Goal: Information Seeking & Learning: Learn about a topic

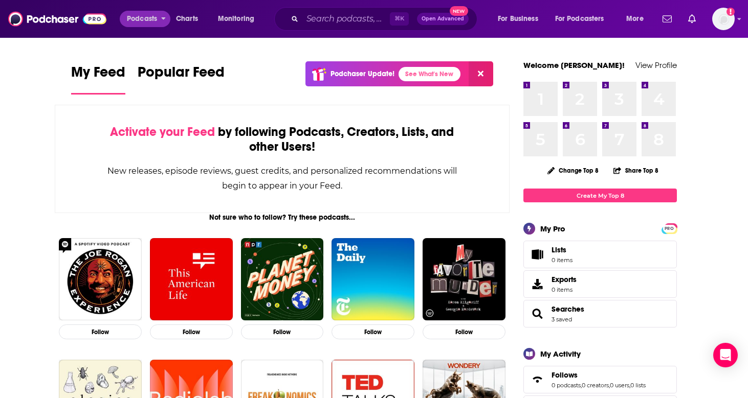
click at [150, 16] on span "Podcasts" at bounding box center [142, 19] width 30 height 14
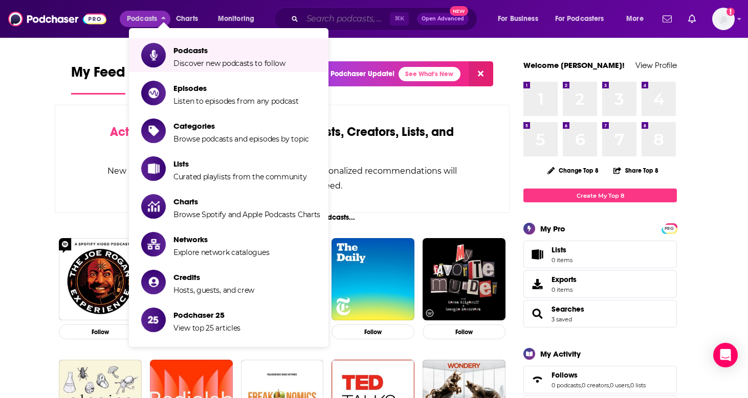
click at [361, 25] on input "Search podcasts, credits, & more..." at bounding box center [345, 19] width 87 height 16
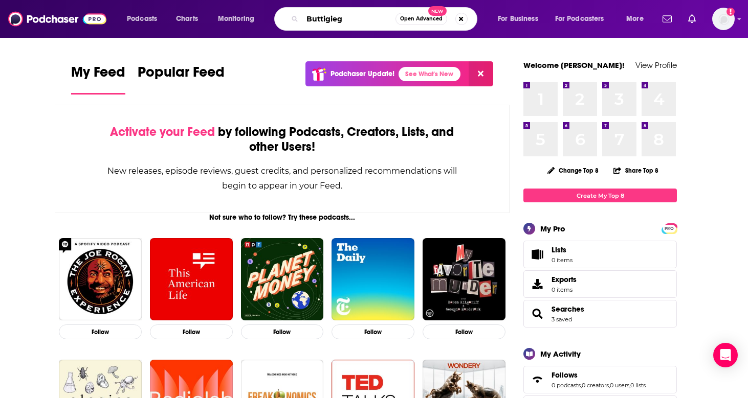
type input "Buttigieg"
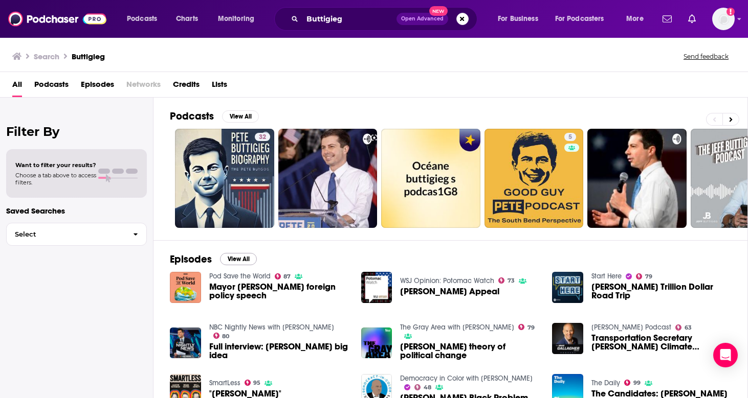
click at [240, 261] on button "View All" at bounding box center [238, 259] width 37 height 12
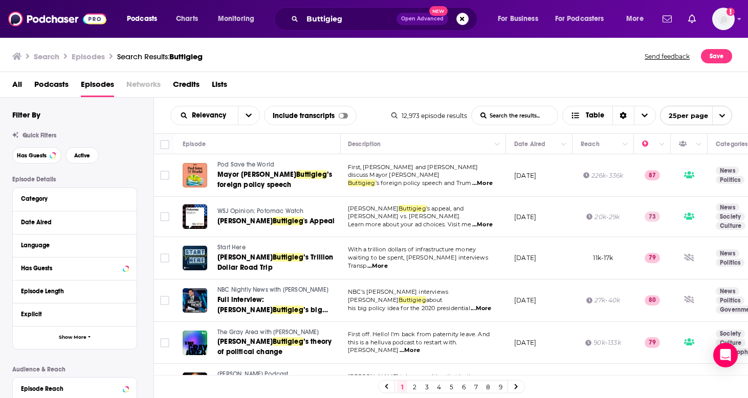
scroll to position [0, 1]
click at [555, 143] on button "Move" at bounding box center [538, 144] width 50 height 12
click at [564, 147] on icon "Column Actions" at bounding box center [563, 145] width 5 height 6
click at [548, 145] on div at bounding box center [374, 199] width 748 height 398
click at [562, 148] on button "Column Actions" at bounding box center [563, 145] width 12 height 12
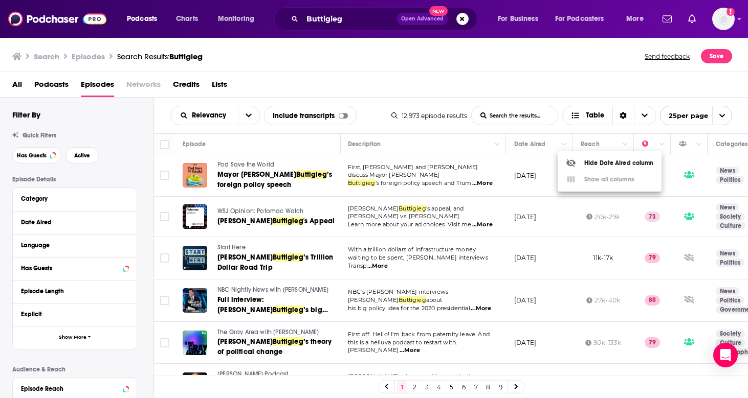
scroll to position [0, 0]
click at [593, 120] on div at bounding box center [374, 199] width 748 height 398
click at [243, 117] on button "open menu" at bounding box center [248, 115] width 21 height 18
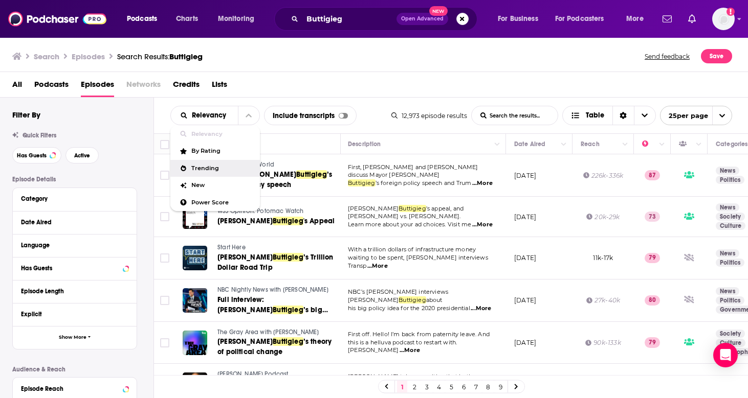
click at [218, 169] on span "Trending" at bounding box center [221, 169] width 60 height 6
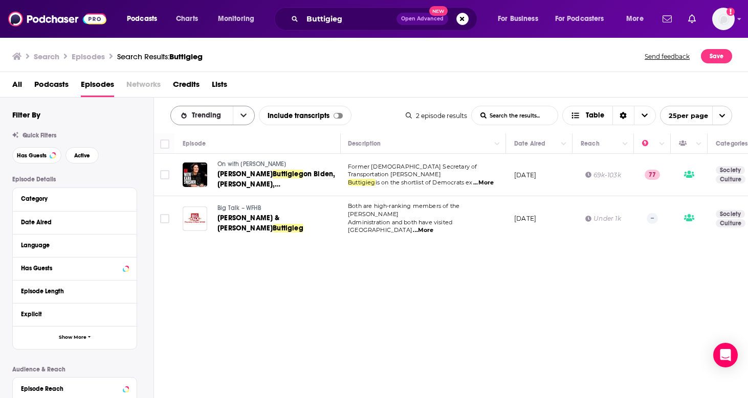
click at [245, 120] on button "open menu" at bounding box center [243, 115] width 21 height 18
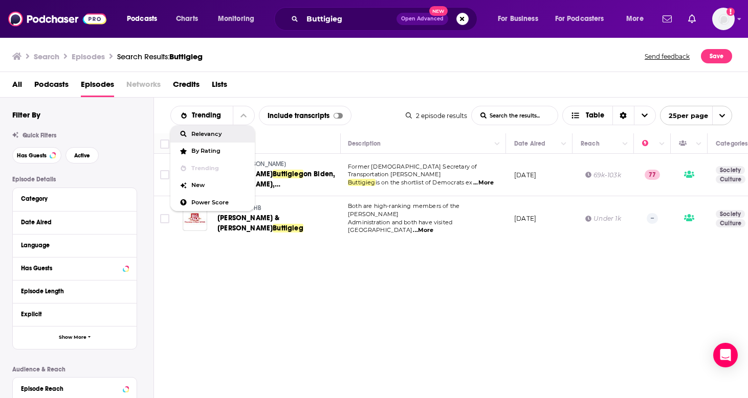
click at [232, 130] on div "Relevancy" at bounding box center [212, 133] width 84 height 17
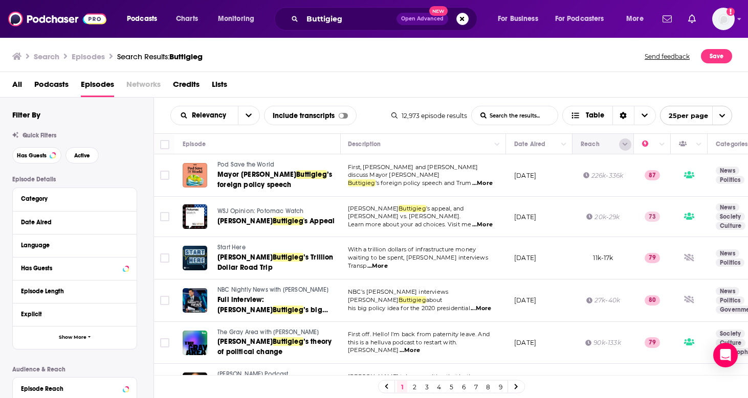
click at [628, 148] on button "Column Actions" at bounding box center [625, 145] width 12 height 12
click at [566, 147] on div at bounding box center [374, 199] width 748 height 398
click at [563, 147] on icon "Column Actions" at bounding box center [563, 145] width 5 height 6
click at [562, 147] on div at bounding box center [374, 199] width 748 height 398
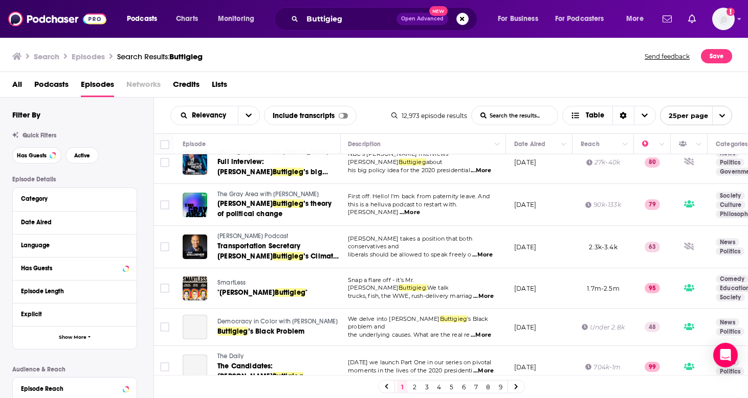
scroll to position [145, 1]
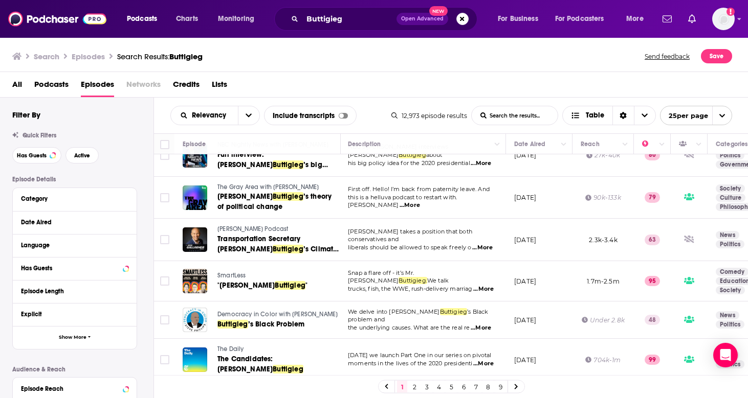
click at [500, 391] on link "9" at bounding box center [500, 387] width 10 height 12
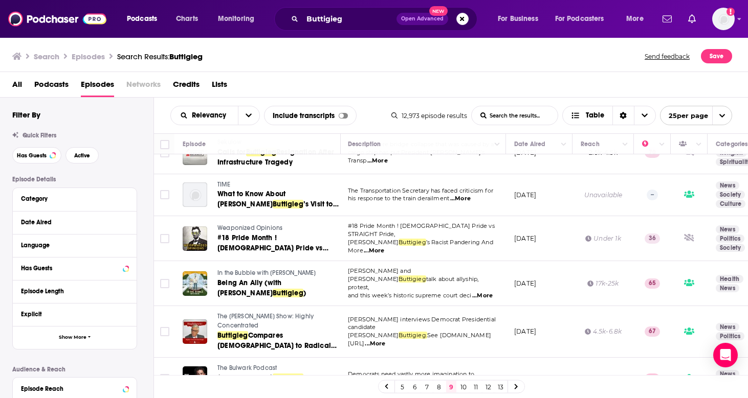
scroll to position [812, 1]
click at [500, 389] on link "13" at bounding box center [500, 387] width 10 height 12
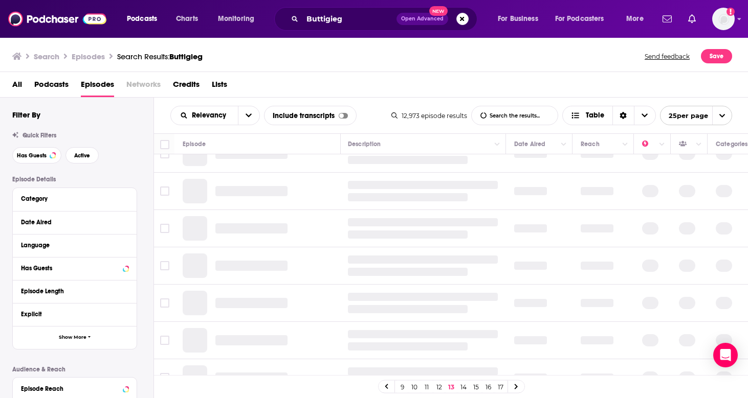
scroll to position [0, 1]
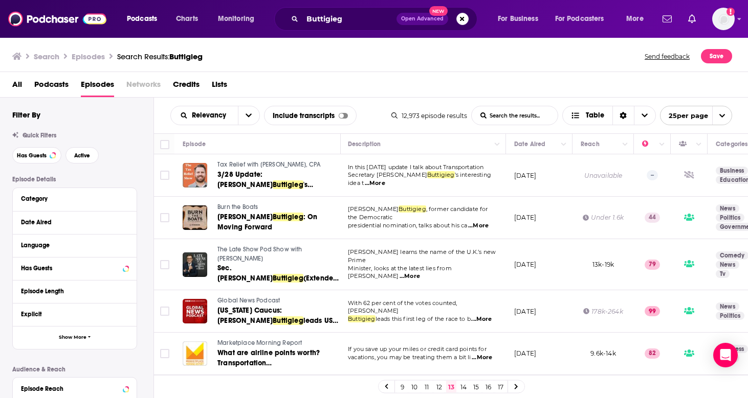
click at [720, 116] on icon "open menu" at bounding box center [722, 116] width 6 height 4
click at [703, 168] on button "100 per page" at bounding box center [695, 168] width 71 height 16
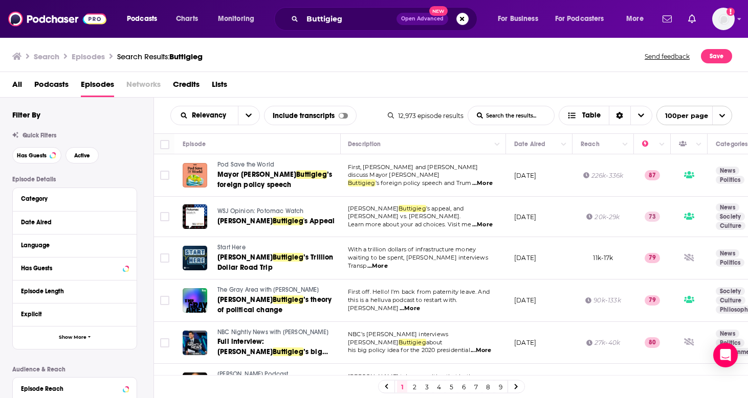
click at [129, 221] on div "Date Aired" at bounding box center [75, 222] width 124 height 23
click at [125, 222] on icon at bounding box center [125, 222] width 5 height 3
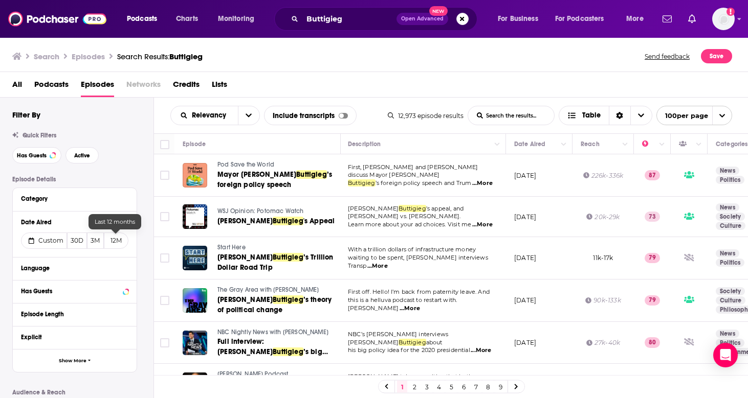
click at [116, 245] on button "12M" at bounding box center [116, 241] width 25 height 16
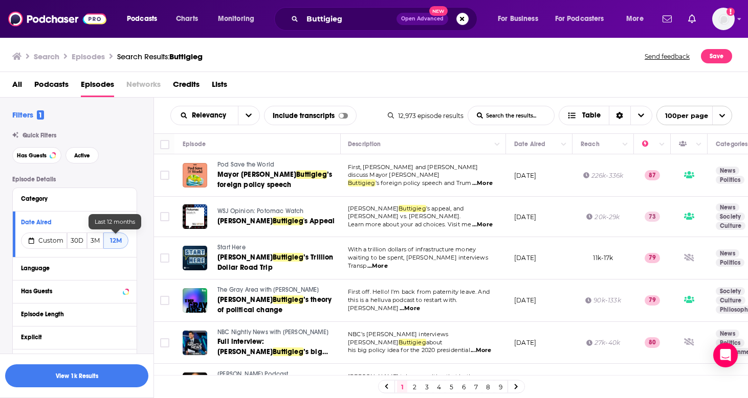
click at [118, 240] on button "12M" at bounding box center [115, 241] width 25 height 16
click at [80, 377] on button "View 1k Results" at bounding box center [76, 376] width 143 height 23
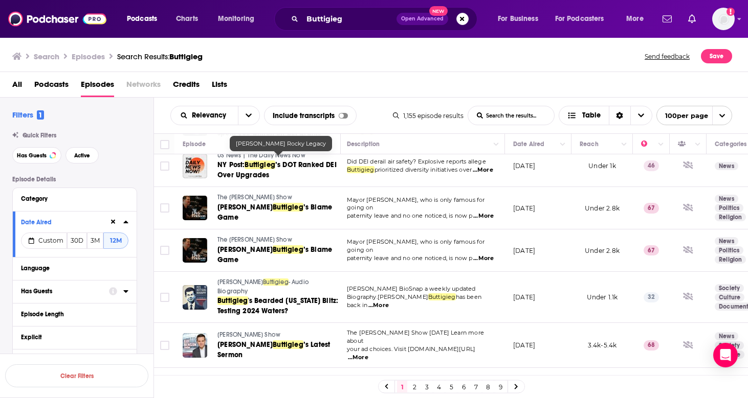
scroll to position [197, 3]
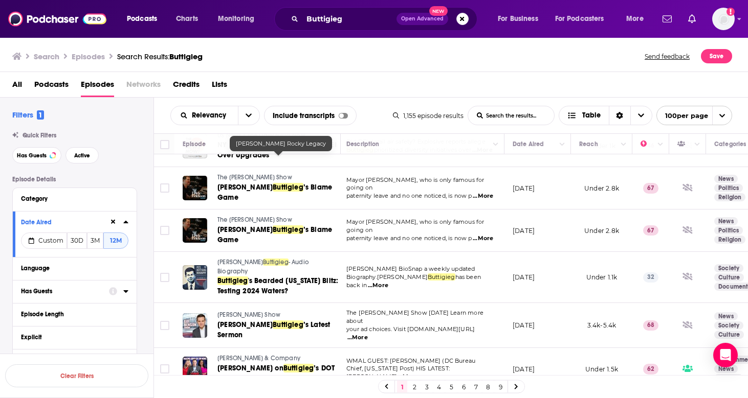
click at [182, 86] on span "Credits" at bounding box center [186, 86] width 27 height 21
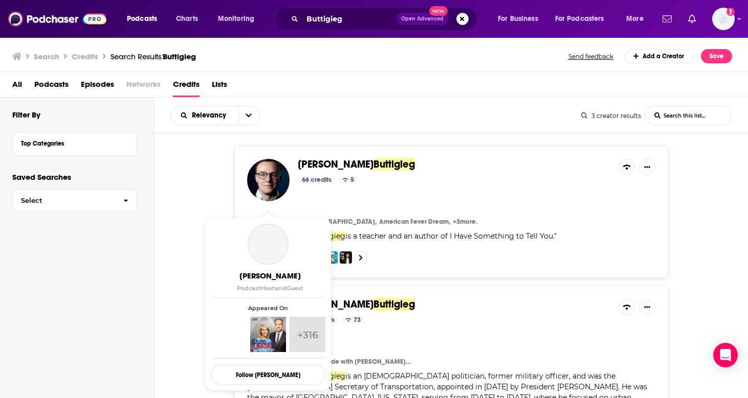
click at [267, 315] on span "[PERSON_NAME] Podcast Host and Guest Appeared On +316 Follow [PERSON_NAME]" at bounding box center [268, 304] width 115 height 161
click at [404, 300] on span "[PERSON_NAME]" at bounding box center [454, 304] width 312 height 11
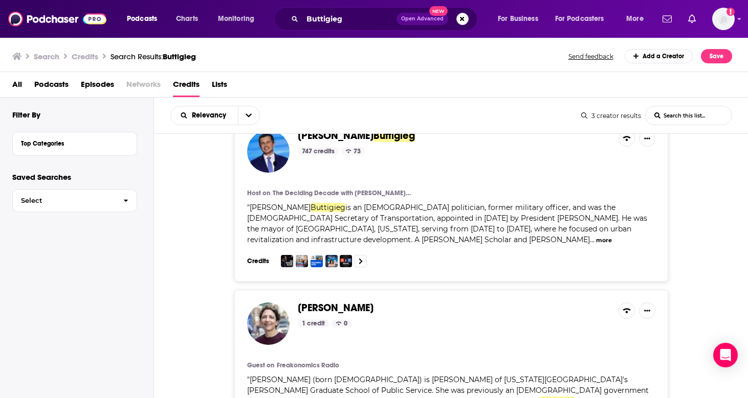
scroll to position [180, 0]
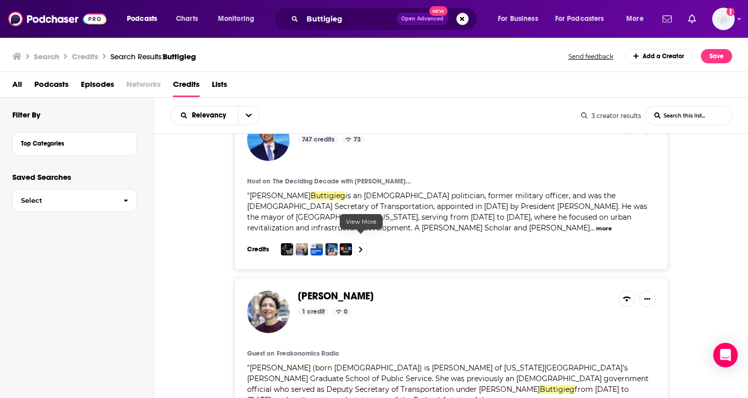
click at [360, 247] on icon at bounding box center [361, 250] width 4 height 6
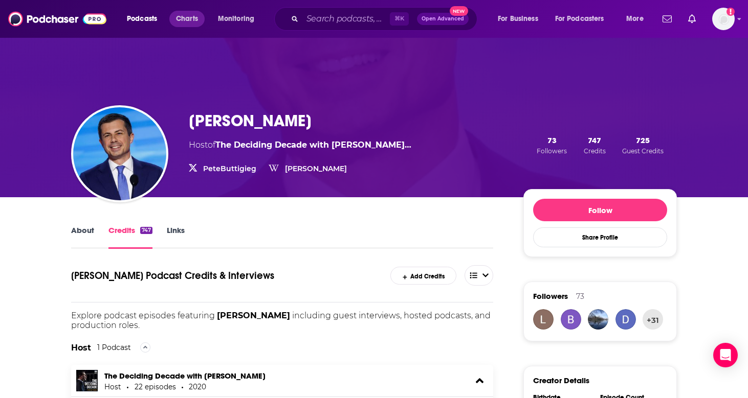
click at [191, 17] on span "Charts" at bounding box center [187, 19] width 22 height 14
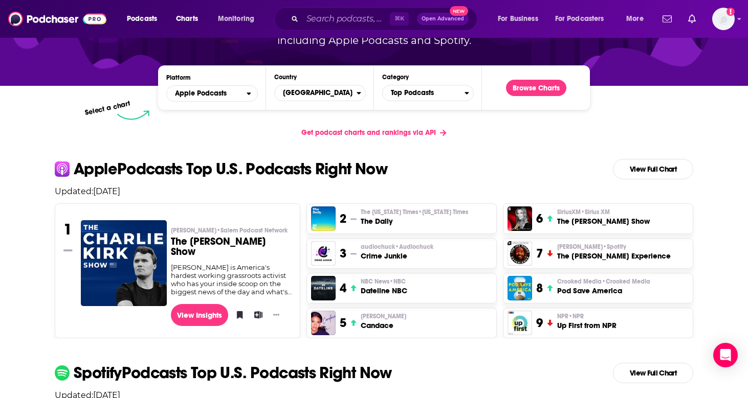
scroll to position [126, 0]
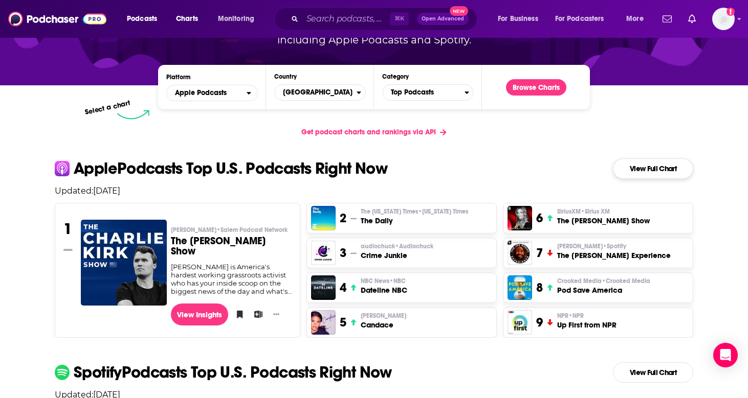
click at [669, 171] on link "View Full Chart" at bounding box center [653, 169] width 80 height 20
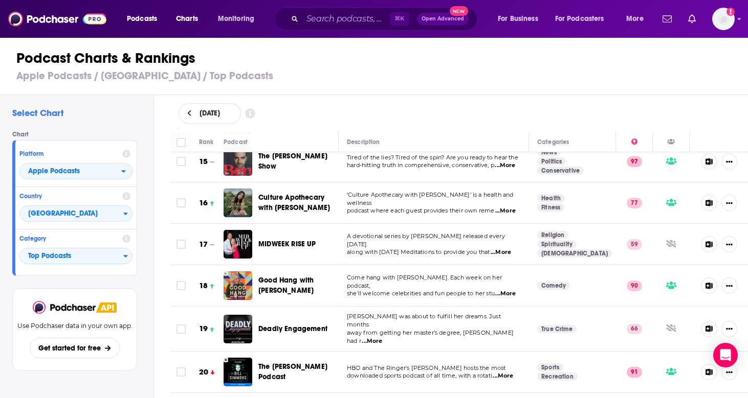
scroll to position [598, 0]
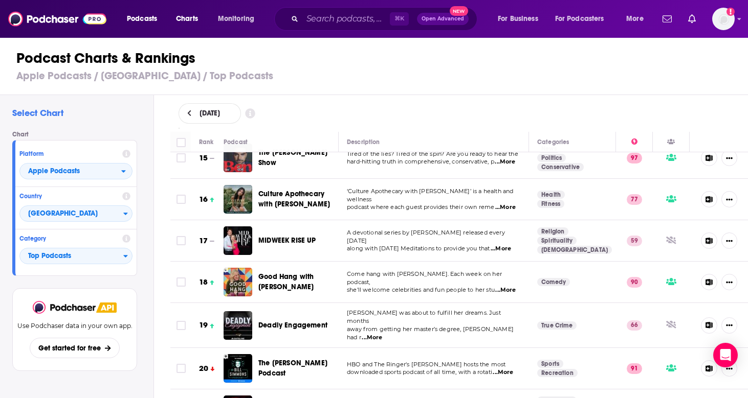
click at [513, 286] on span "...More" at bounding box center [505, 290] width 20 height 8
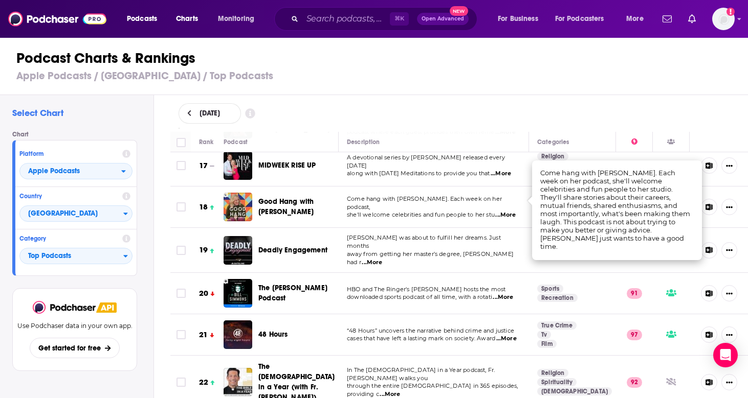
scroll to position [686, 0]
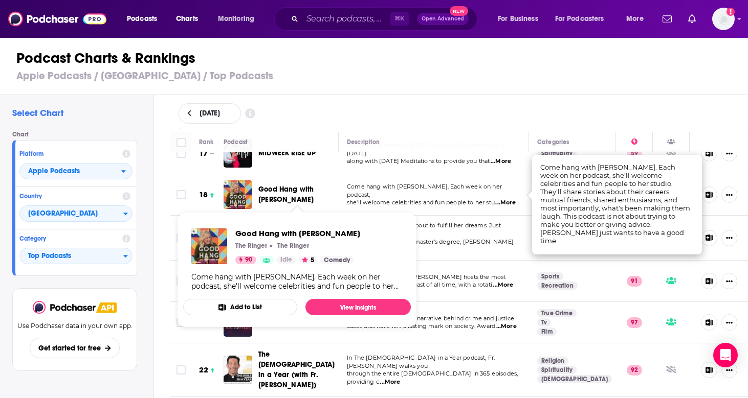
click at [295, 188] on span "Good Hang with Amy Poehler" at bounding box center [285, 194] width 55 height 19
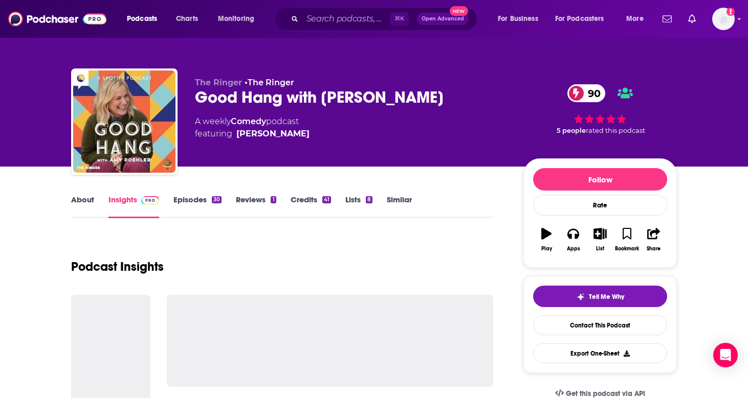
click at [304, 201] on link "Credits 41" at bounding box center [310, 207] width 40 height 24
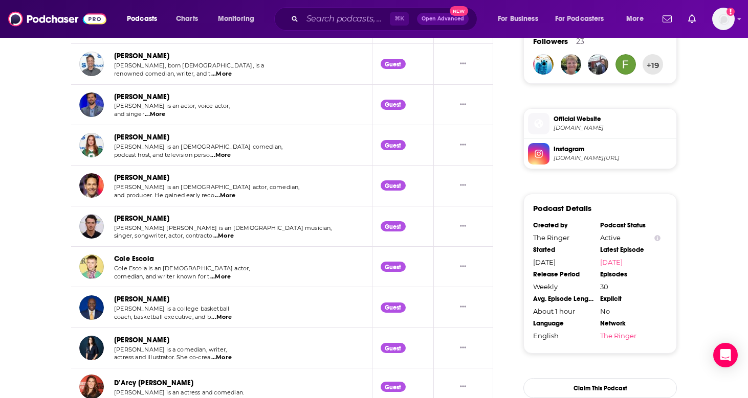
scroll to position [760, 0]
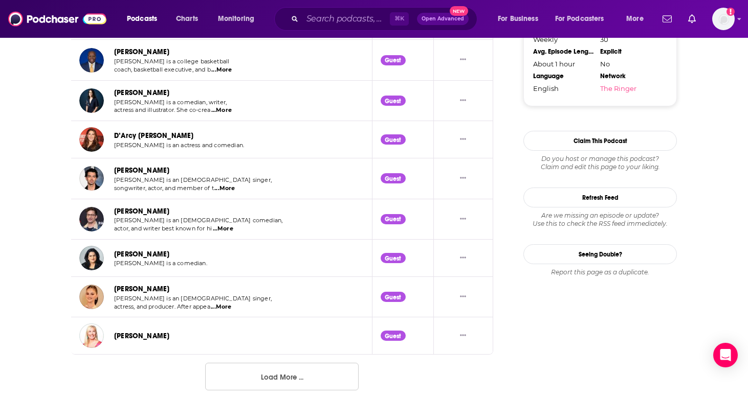
click at [294, 363] on button "Load More ..." at bounding box center [281, 377] width 153 height 28
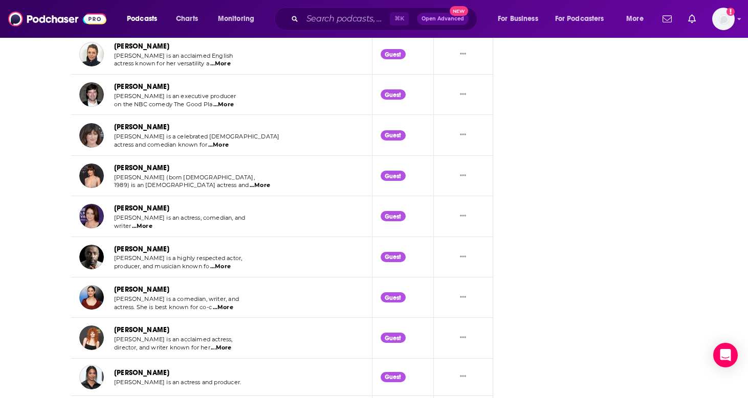
scroll to position [1299, 0]
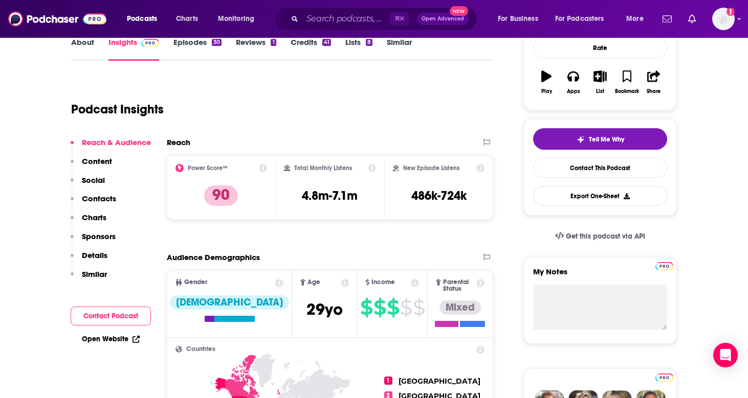
scroll to position [159, 0]
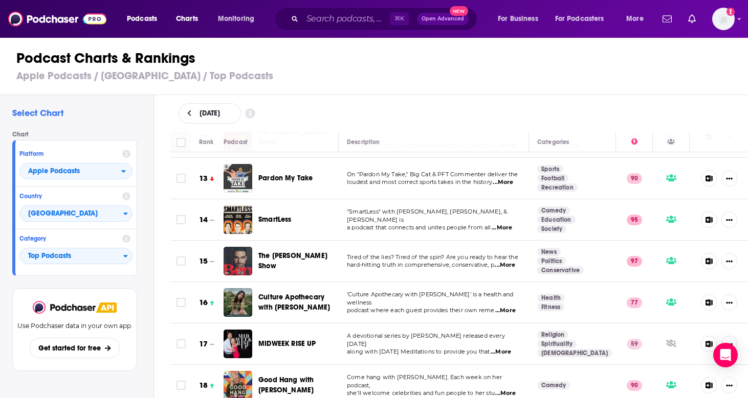
scroll to position [498, 0]
